Goal: Information Seeking & Learning: Learn about a topic

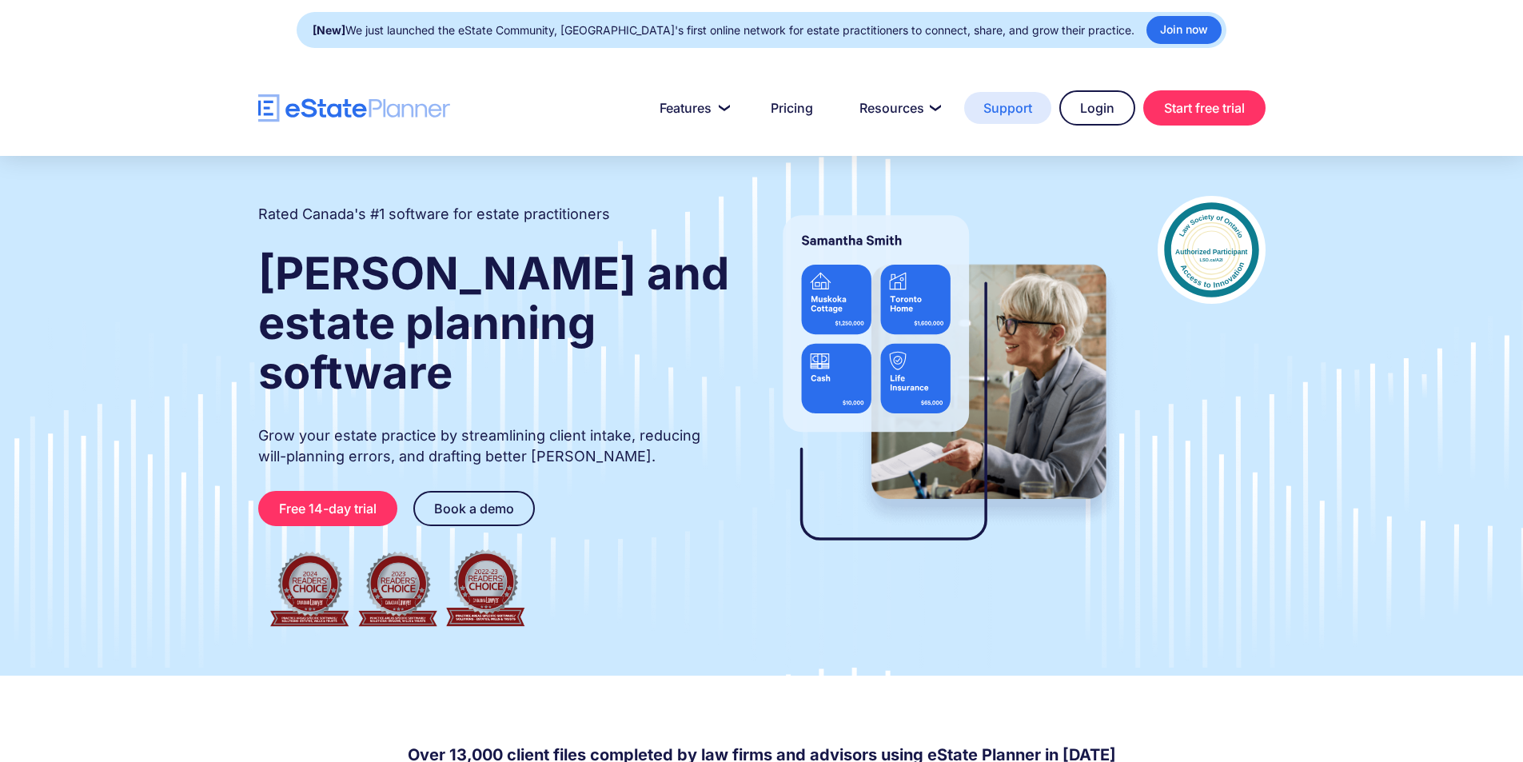
click at [1019, 107] on link "Support" at bounding box center [1007, 108] width 87 height 32
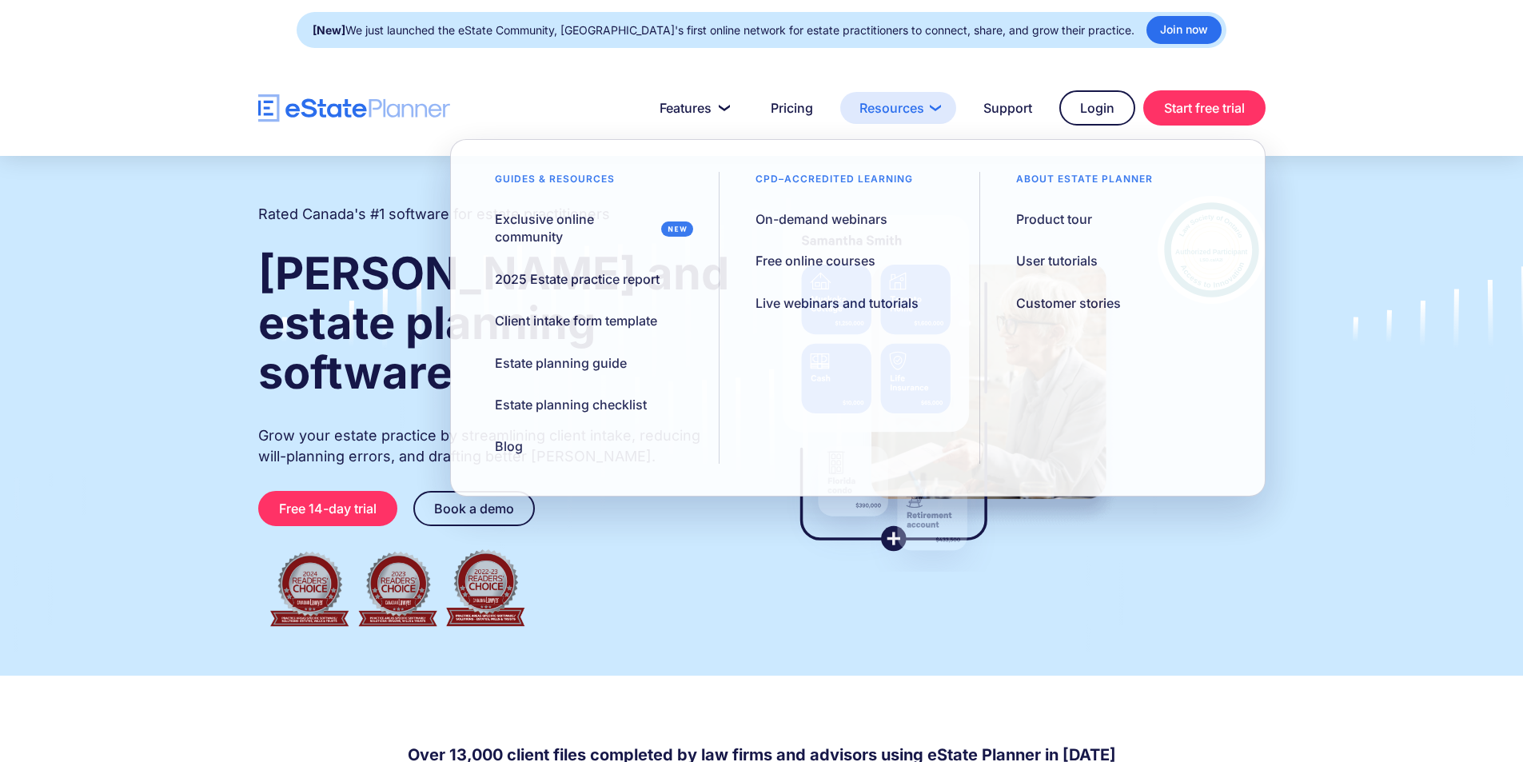
click at [910, 109] on link "Resources" at bounding box center [898, 108] width 116 height 32
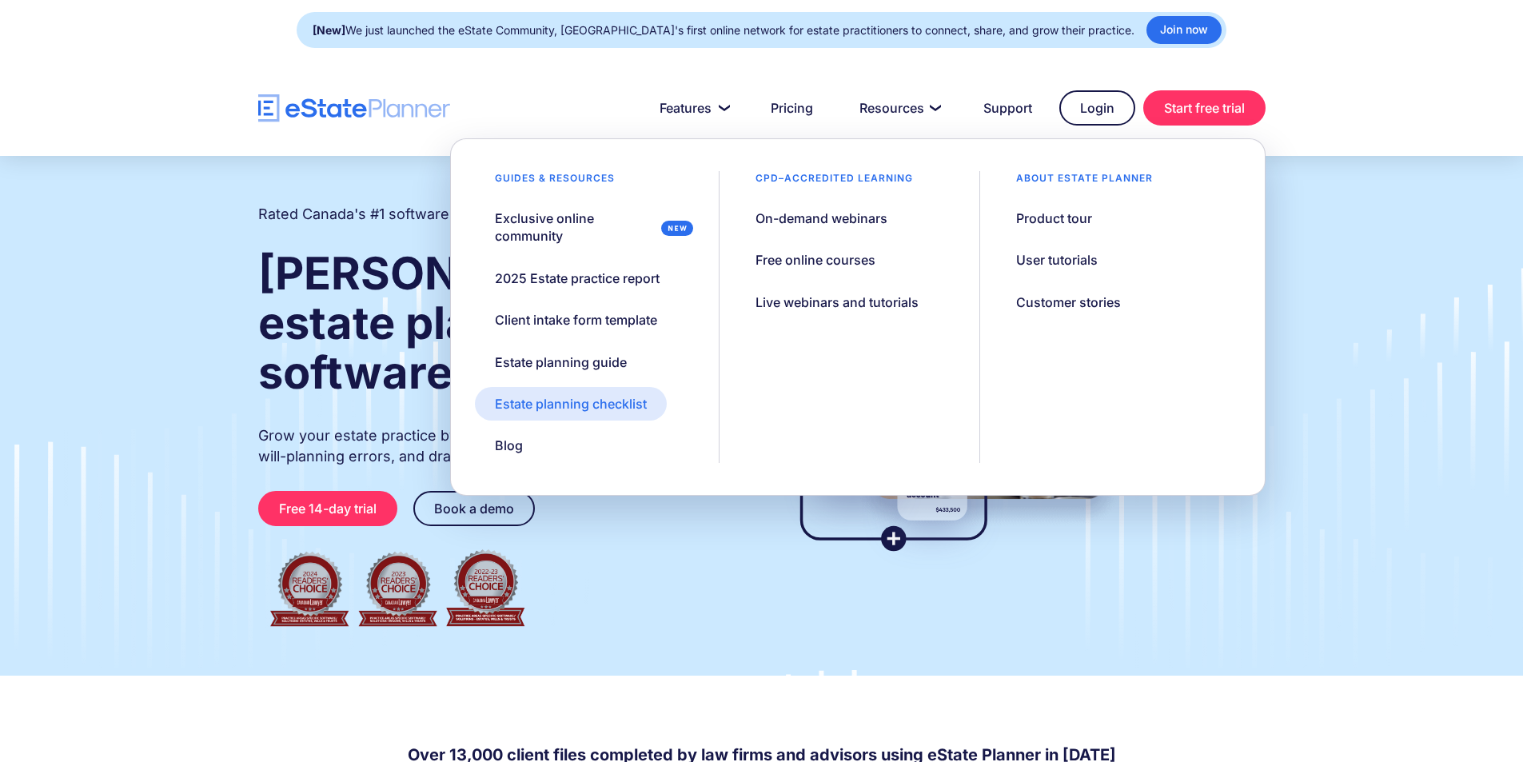
click at [637, 408] on div "Estate planning checklist" at bounding box center [571, 404] width 152 height 18
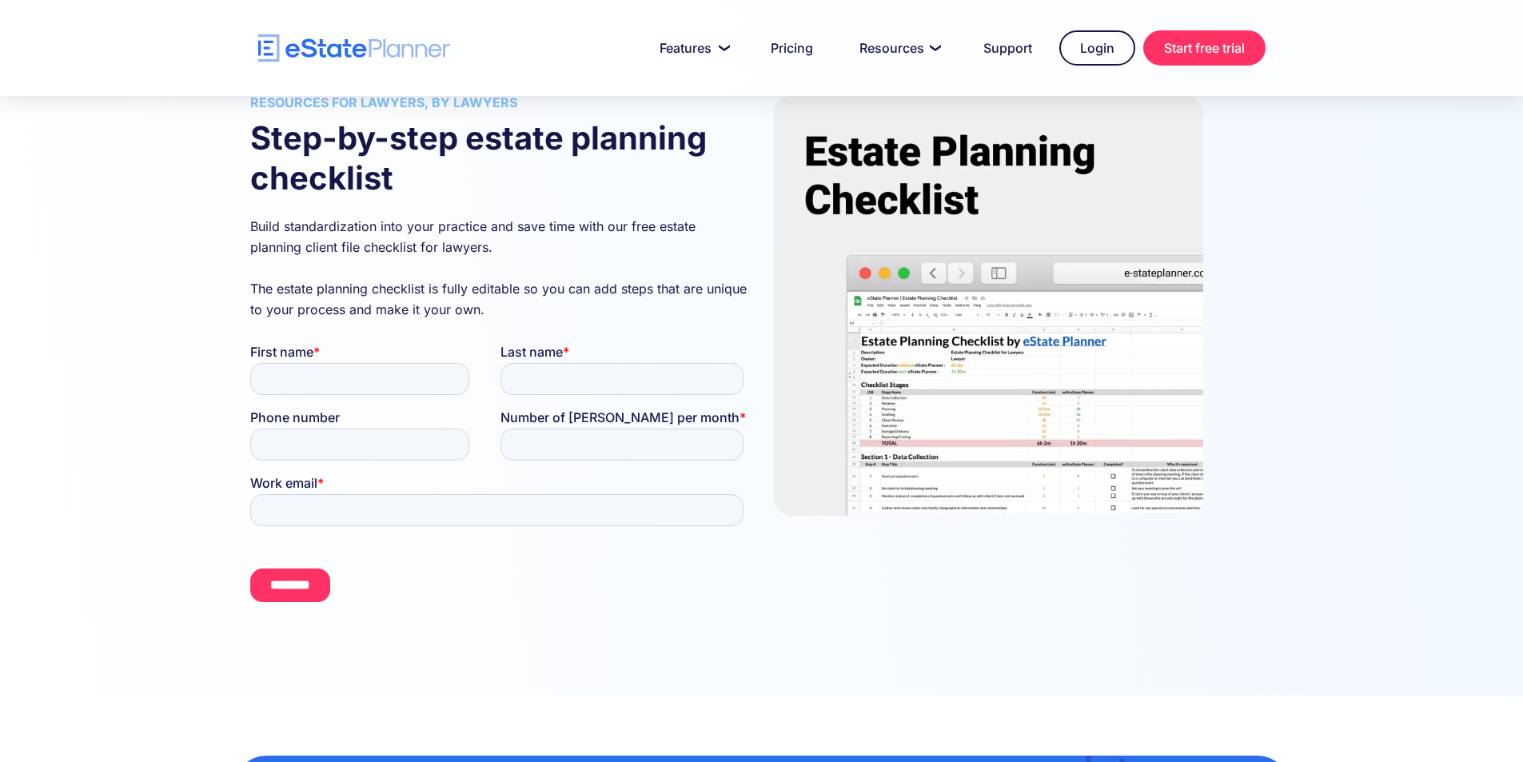
scroll to position [80, 0]
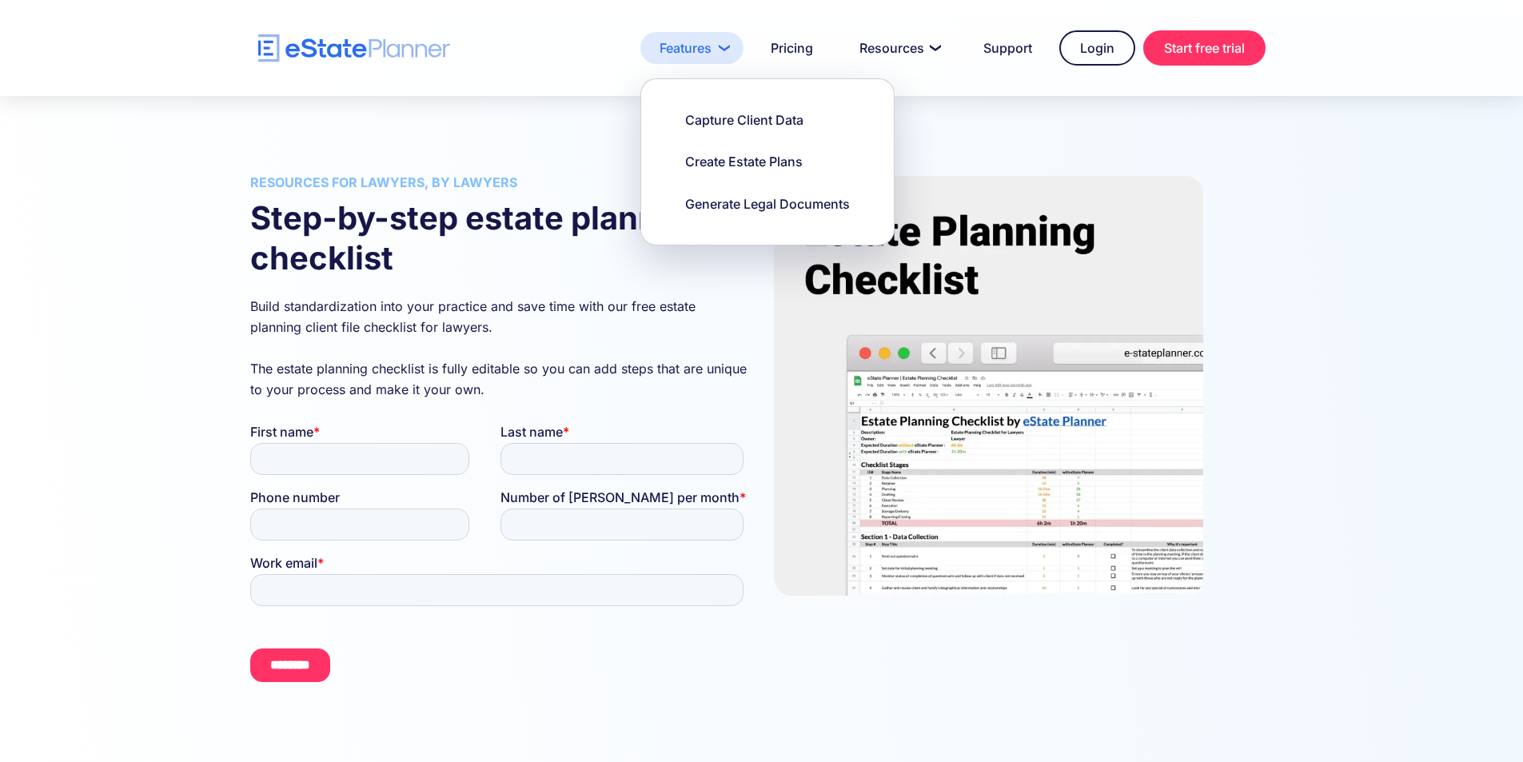
click at [676, 41] on link "Features" at bounding box center [692, 48] width 103 height 32
click at [712, 201] on div "Generate Legal Documents" at bounding box center [767, 204] width 165 height 18
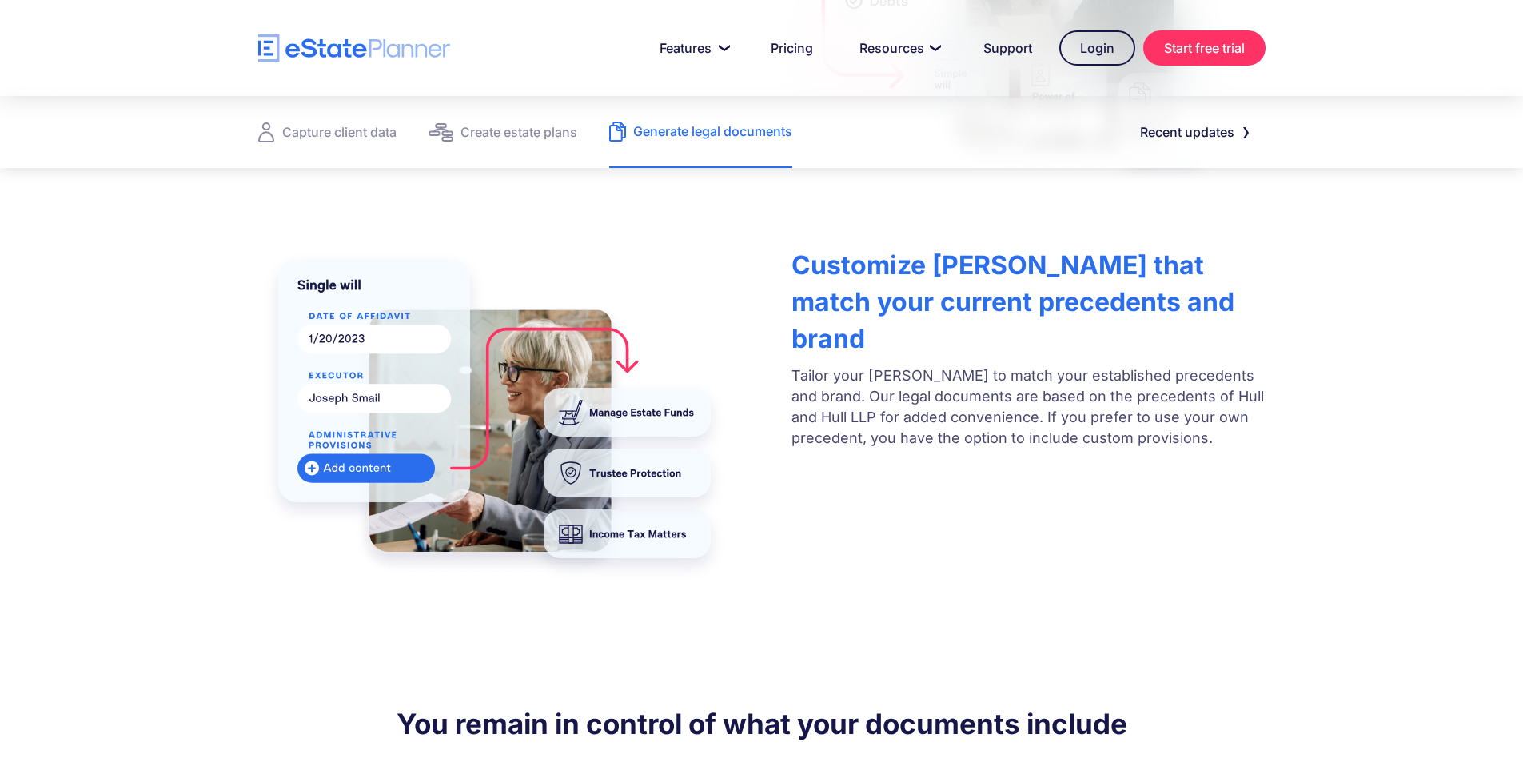
scroll to position [397, 0]
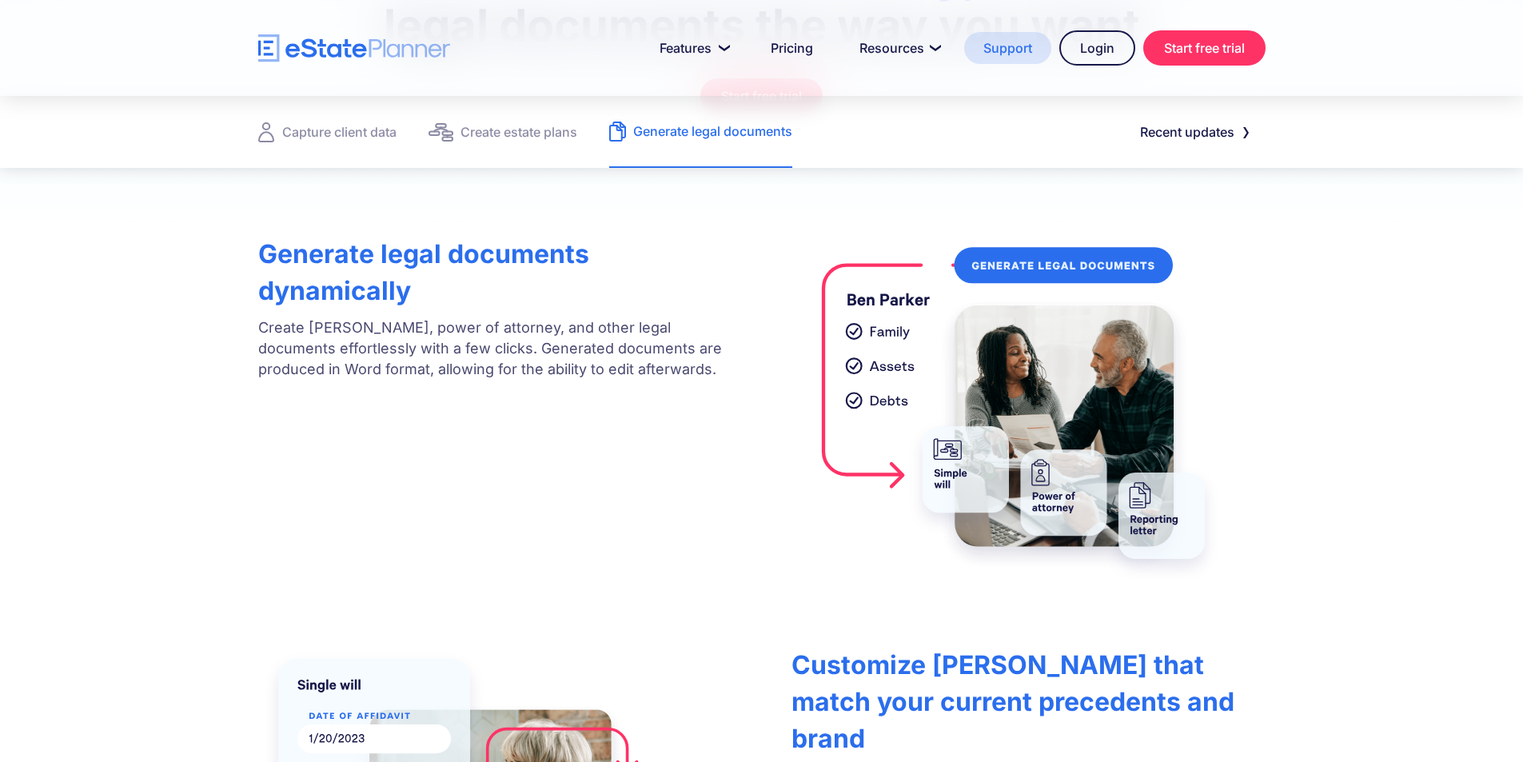
click at [995, 55] on link "Support" at bounding box center [1007, 48] width 87 height 32
